Goal: Information Seeking & Learning: Learn about a topic

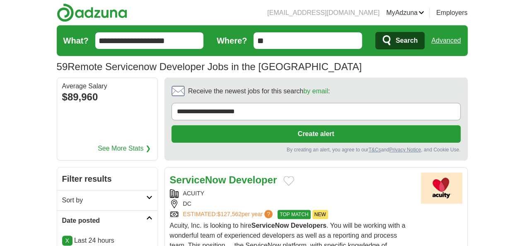
click at [418, 39] on span "Search" at bounding box center [407, 40] width 22 height 17
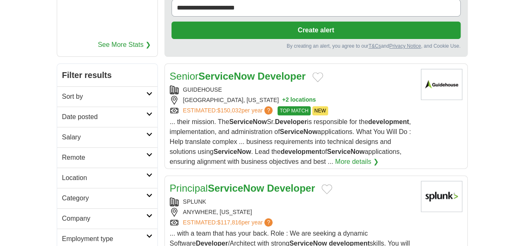
scroll to position [97, 0]
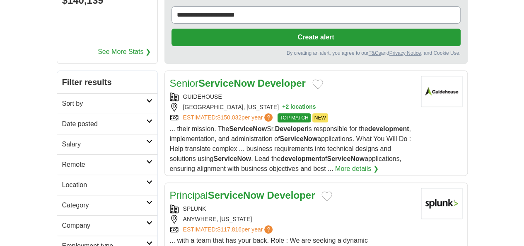
click at [62, 119] on h2 "Date posted" at bounding box center [104, 124] width 84 height 10
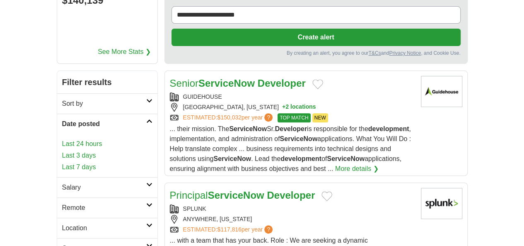
click at [62, 151] on link "Last 3 days" at bounding box center [107, 156] width 90 height 10
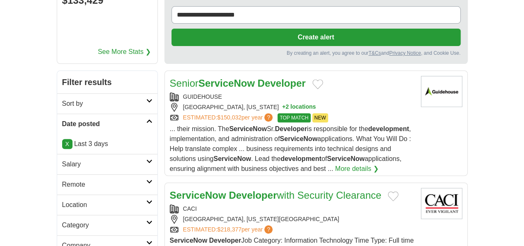
click at [62, 180] on h2 "Remote" at bounding box center [104, 185] width 84 height 10
click at [62, 201] on link "Remote jobs" at bounding box center [80, 204] width 37 height 7
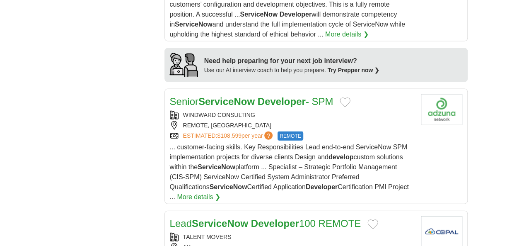
scroll to position [871, 0]
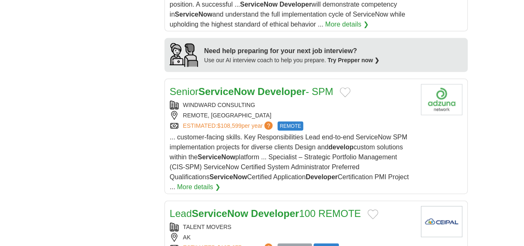
drag, startPoint x: 207, startPoint y: 170, endPoint x: 88, endPoint y: 152, distance: 120.3
click at [88, 152] on div "**********" at bounding box center [262, 161] width 411 height 1731
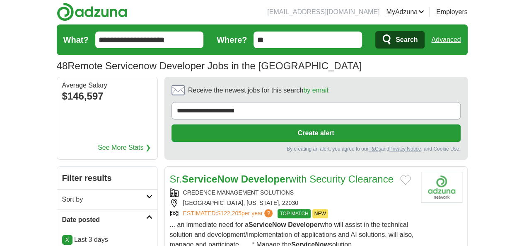
scroll to position [0, 0]
